Goal: Task Accomplishment & Management: Manage account settings

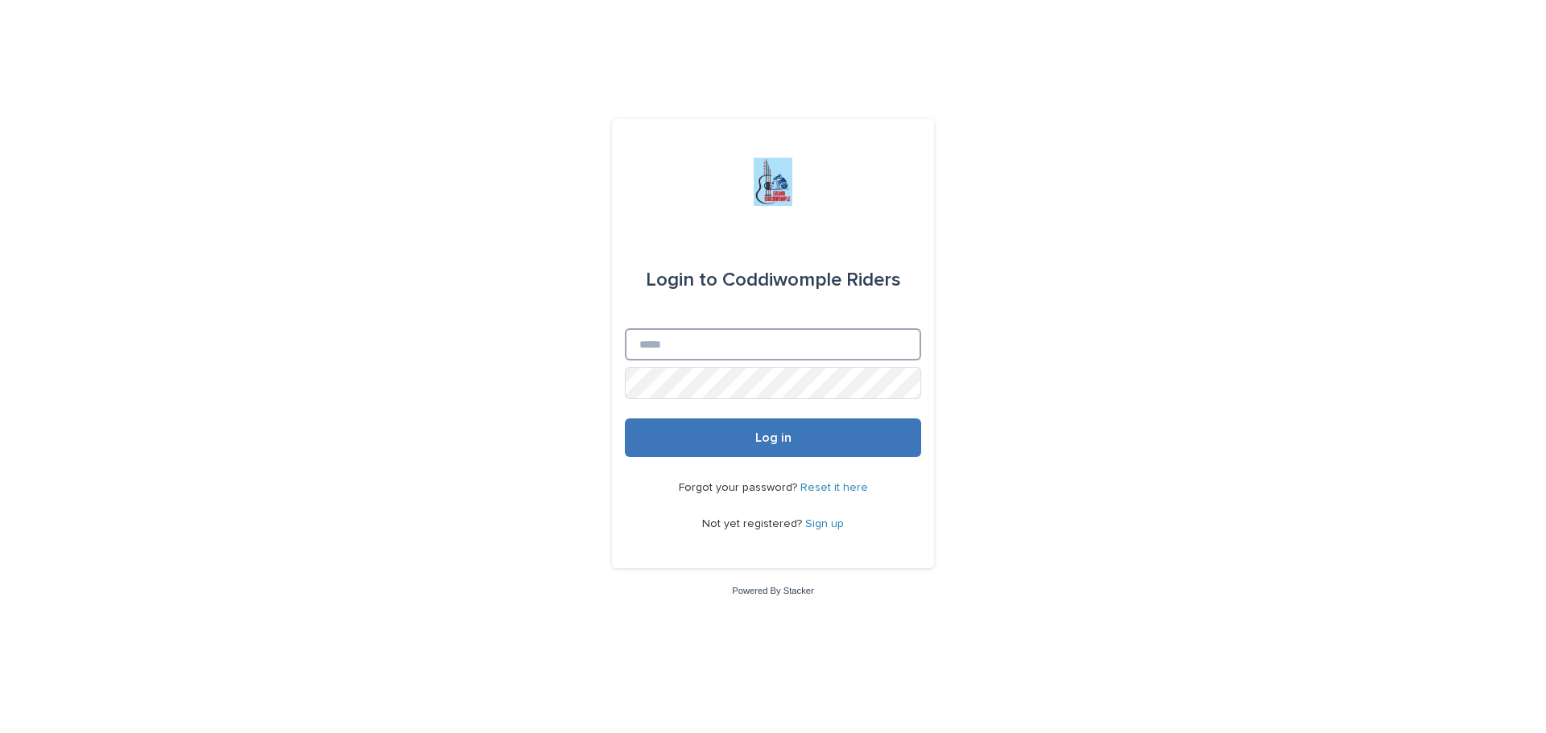
type input "**********"
click at [807, 431] on button "Log in" at bounding box center [773, 438] width 296 height 39
